Goal: Check status

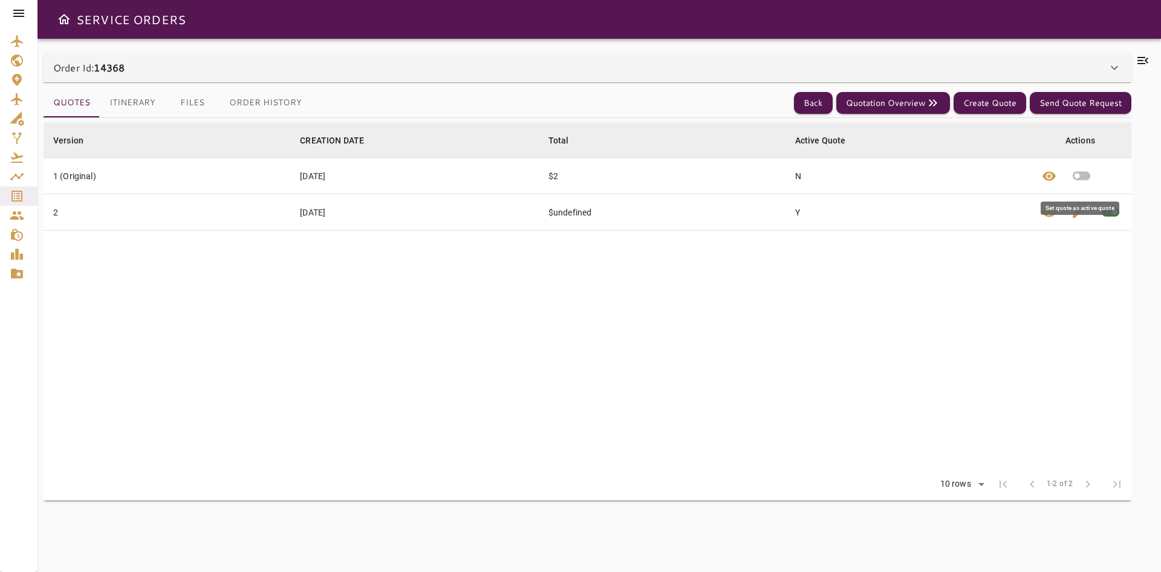
click at [1076, 174] on icon "button" at bounding box center [1081, 175] width 21 height 21
click at [120, 108] on button "Itinerary" at bounding box center [132, 102] width 65 height 29
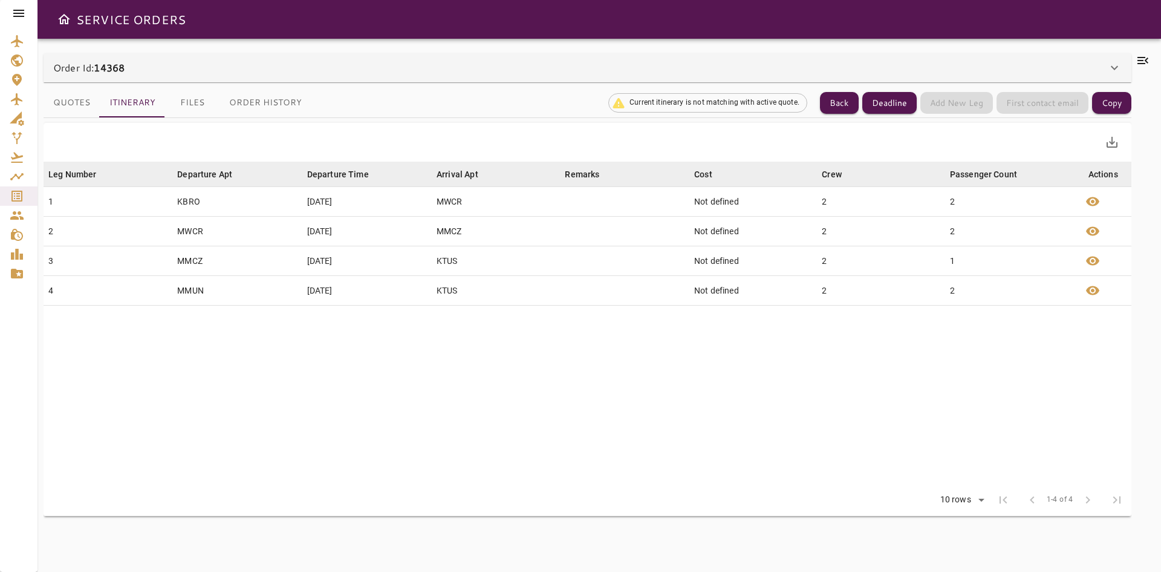
click at [64, 99] on button "Quotes" at bounding box center [72, 102] width 56 height 29
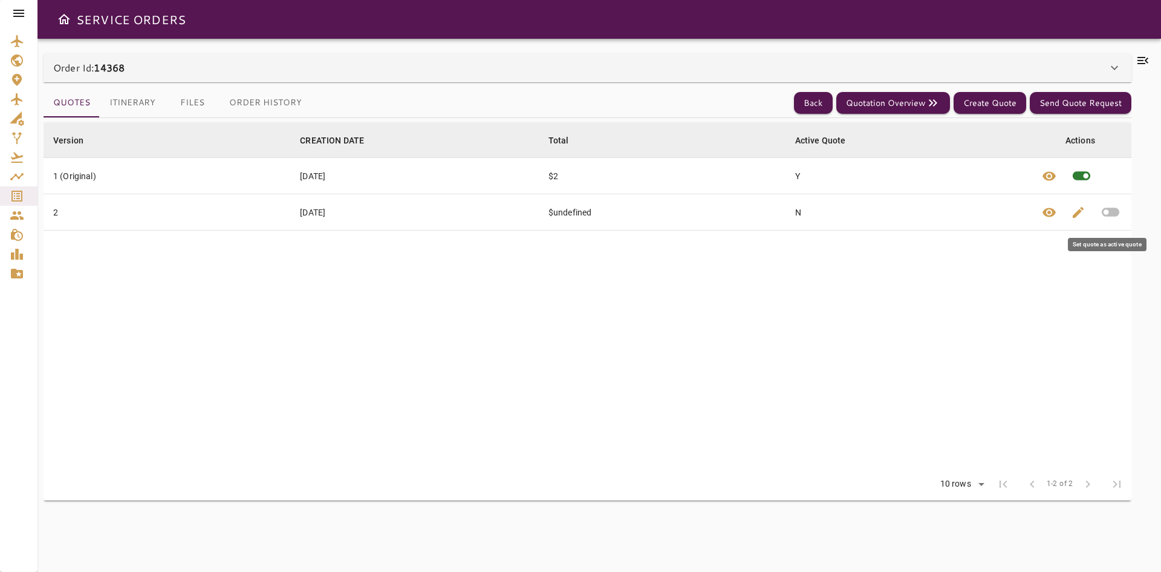
click at [1105, 214] on icon "button" at bounding box center [1111, 212] width 18 height 9
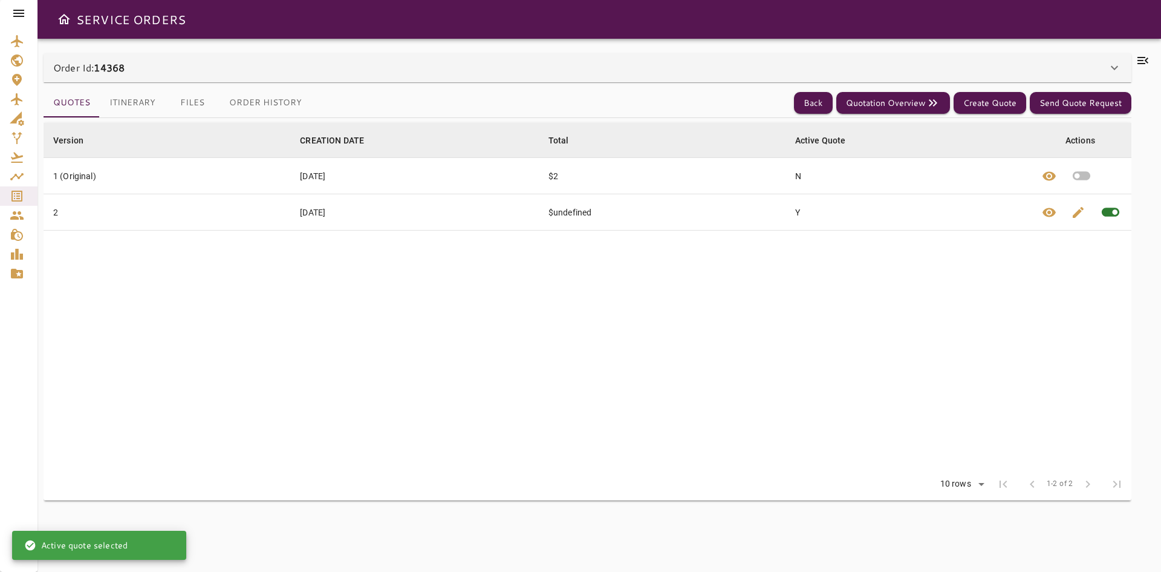
click at [128, 105] on button "Itinerary" at bounding box center [132, 102] width 65 height 29
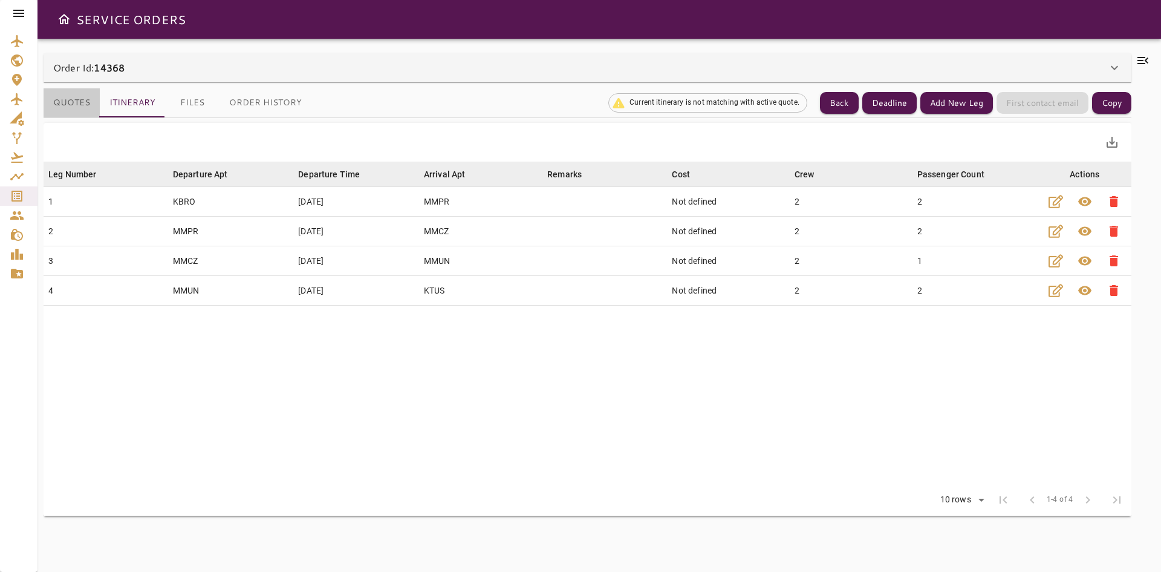
click at [82, 101] on button "Quotes" at bounding box center [72, 102] width 56 height 29
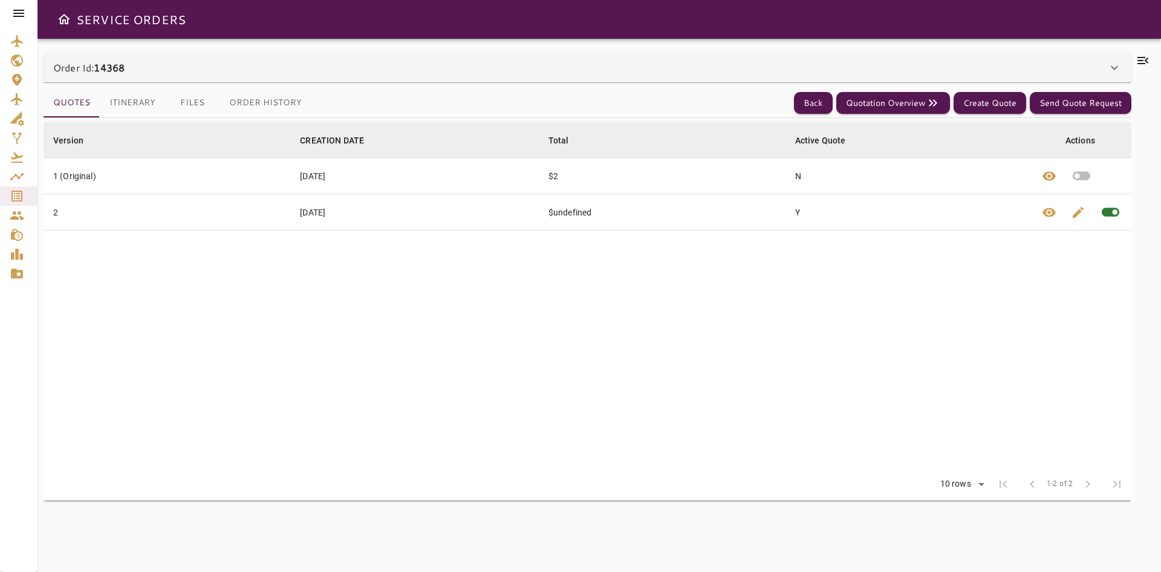
click at [1094, 177] on button "button" at bounding box center [1082, 176] width 36 height 36
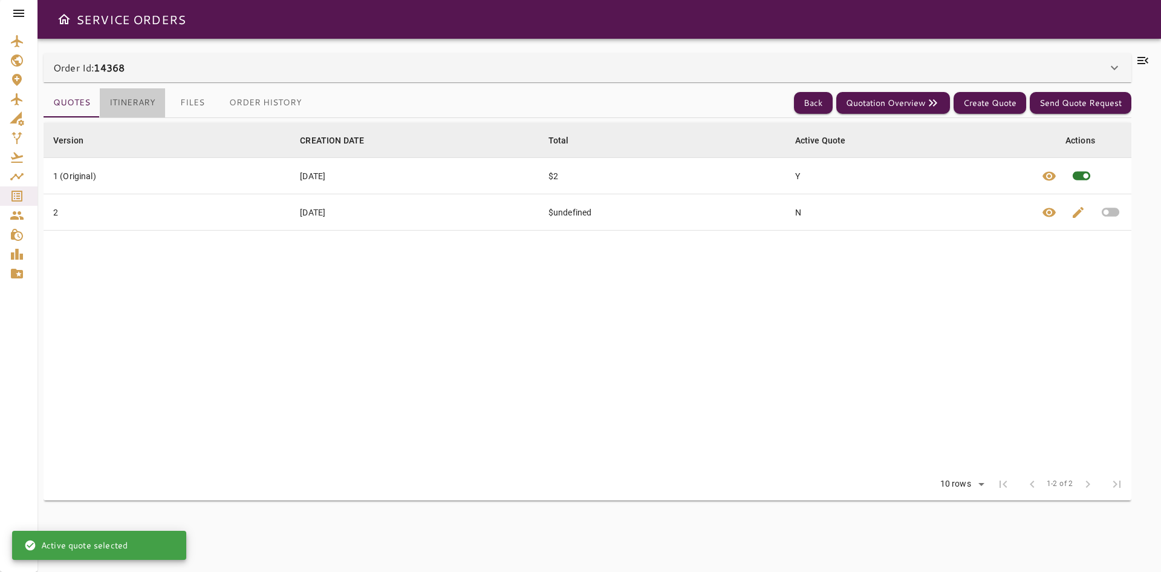
click at [142, 102] on button "Itinerary" at bounding box center [132, 102] width 65 height 29
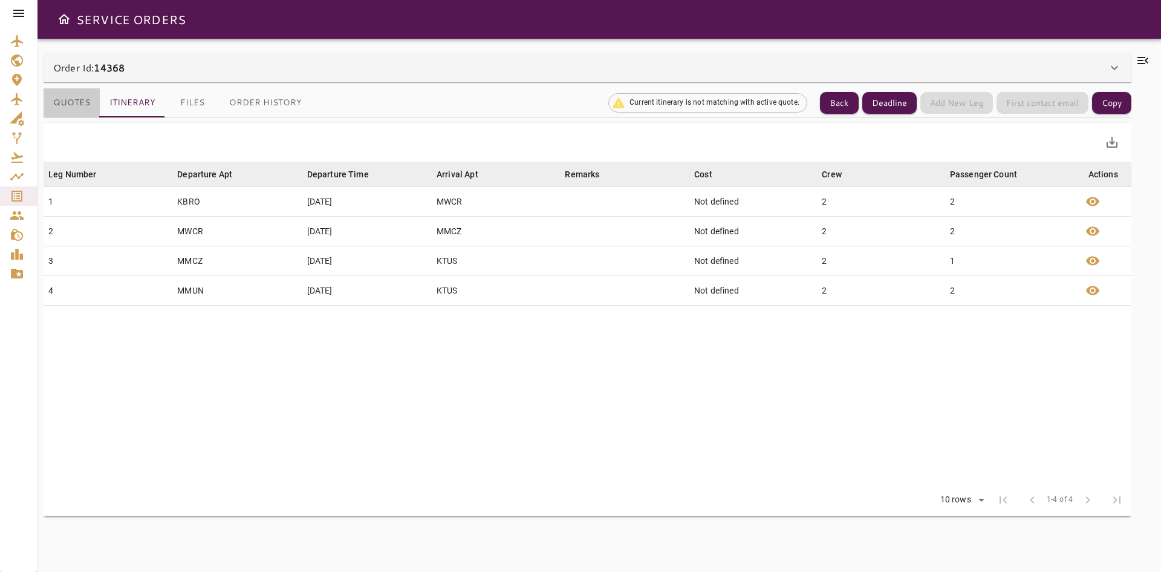
click at [72, 91] on button "Quotes" at bounding box center [72, 102] width 56 height 29
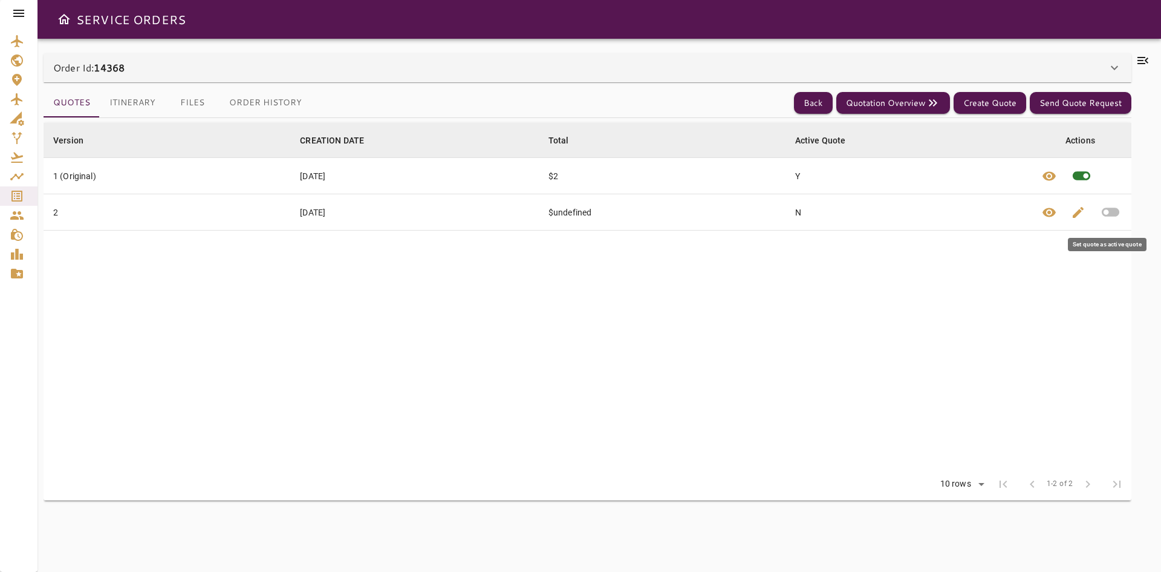
click at [1108, 213] on icon "button" at bounding box center [1110, 211] width 21 height 21
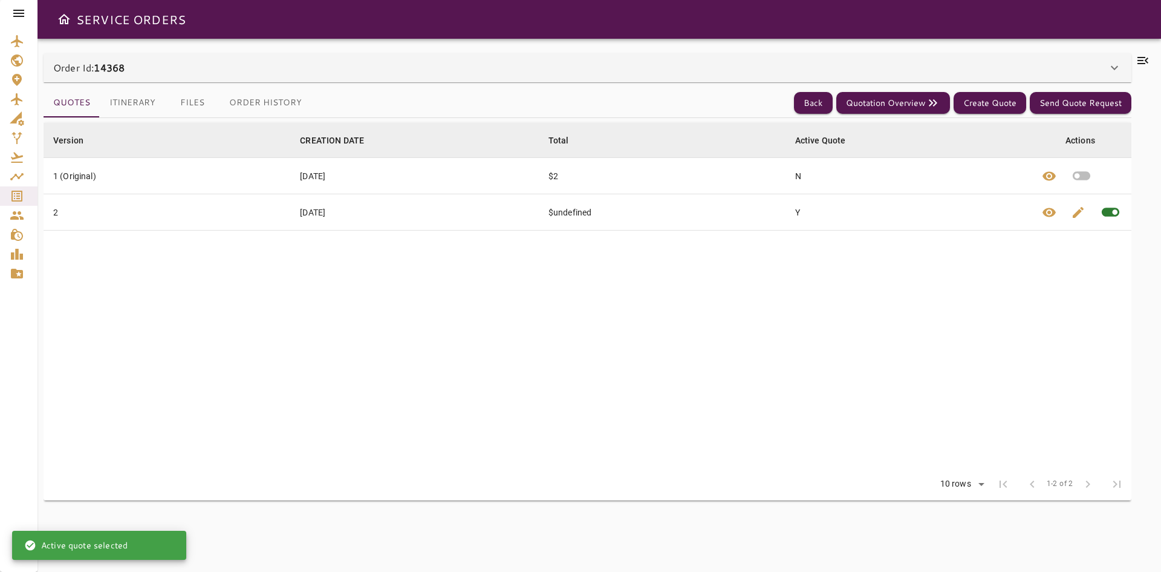
click at [140, 99] on button "Itinerary" at bounding box center [132, 102] width 65 height 29
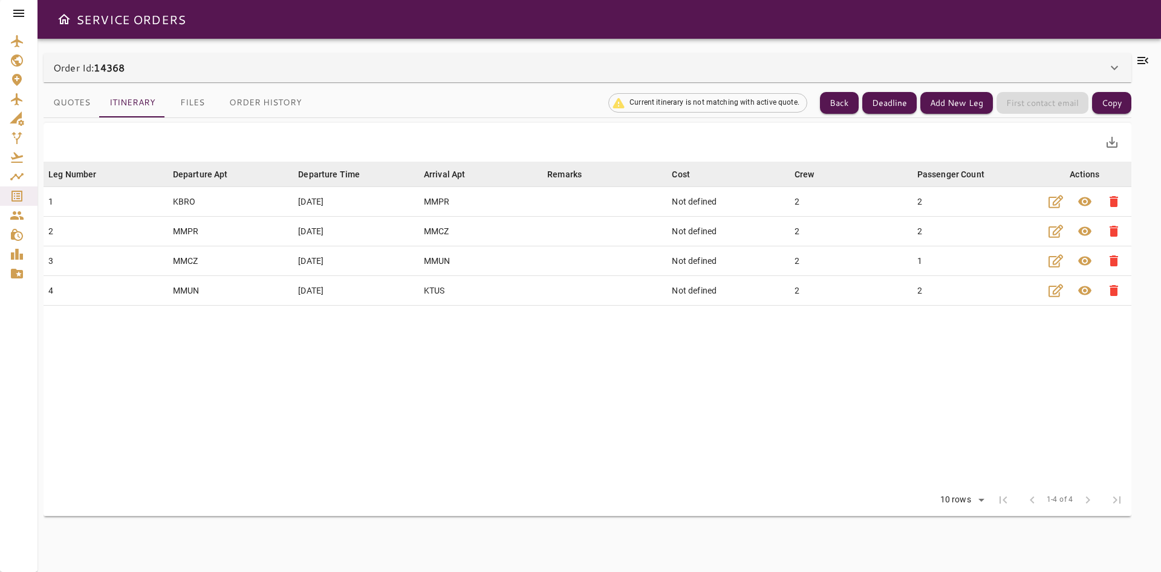
click at [82, 103] on button "Quotes" at bounding box center [72, 102] width 56 height 29
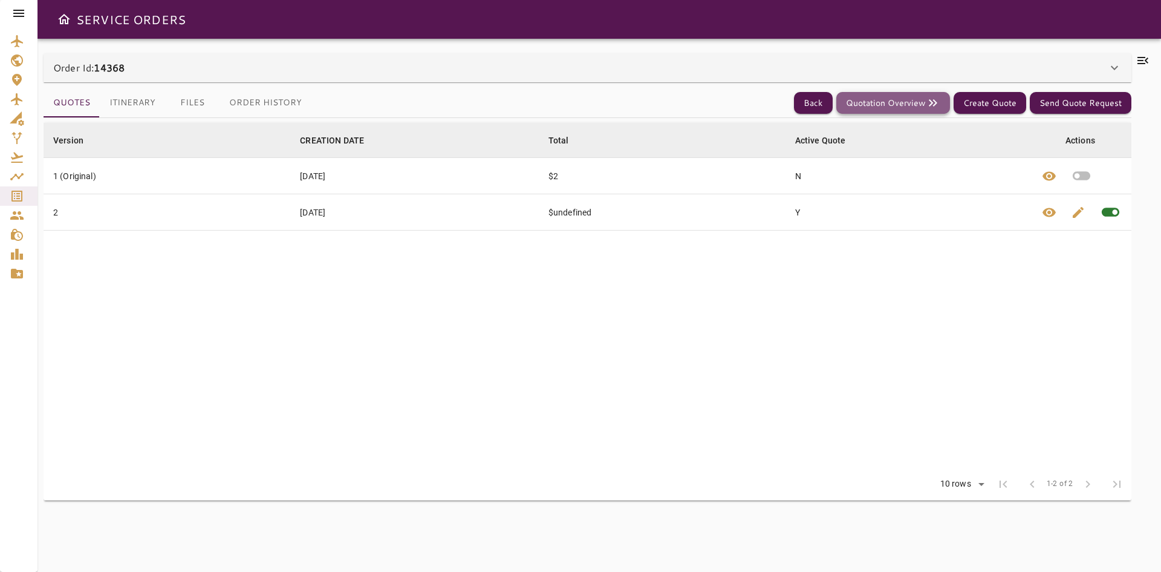
click at [919, 95] on button "Quotation Overview" at bounding box center [894, 103] width 114 height 22
drag, startPoint x: 1086, startPoint y: 175, endPoint x: 920, endPoint y: 301, distance: 208.6
click at [920, 301] on table "Version arrow_downward CREATION DATE arrow_downward Total arrow_downward Active…" at bounding box center [588, 295] width 1088 height 345
click at [1085, 181] on icon "button" at bounding box center [1081, 175] width 21 height 21
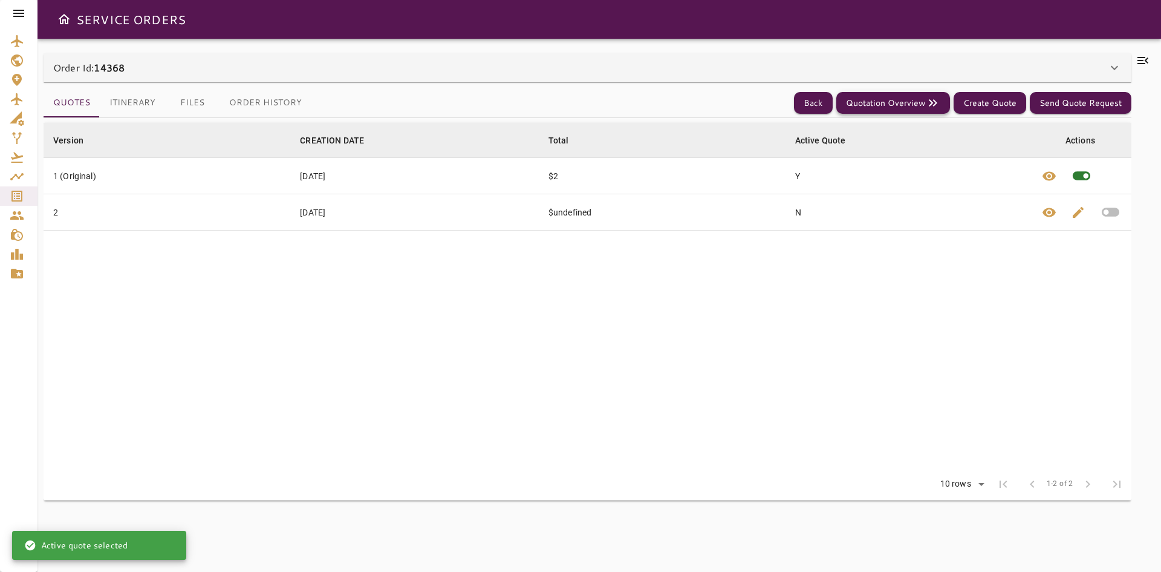
click at [887, 110] on button "Quotation Overview" at bounding box center [894, 103] width 114 height 22
click at [1110, 212] on icon "button" at bounding box center [1111, 212] width 18 height 9
